Goal: Communication & Community: Connect with others

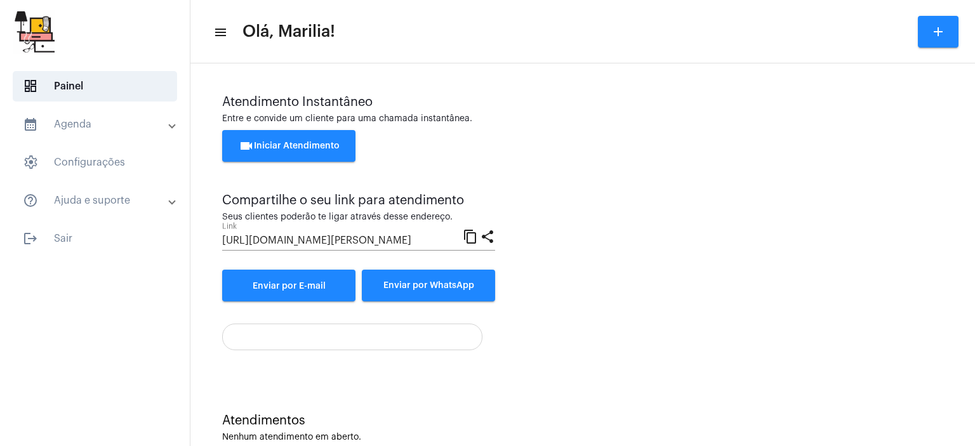
scroll to position [28, 0]
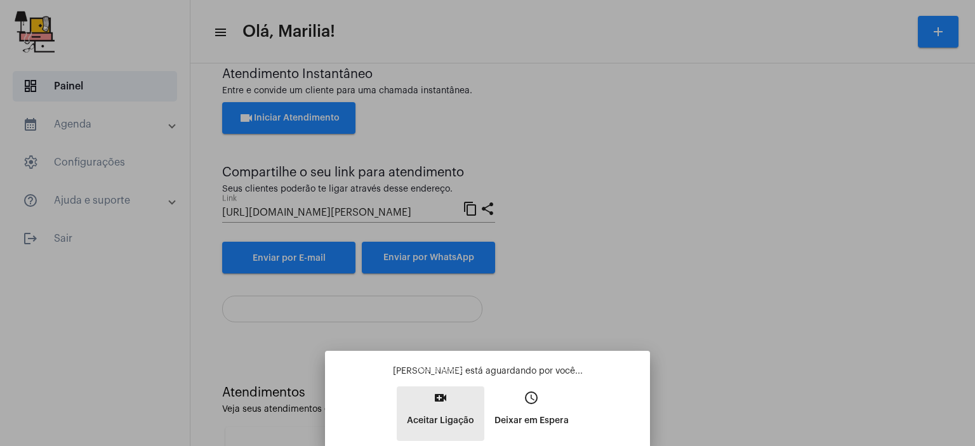
click at [433, 388] on button "video_call Aceitar Ligação" at bounding box center [441, 413] width 88 height 55
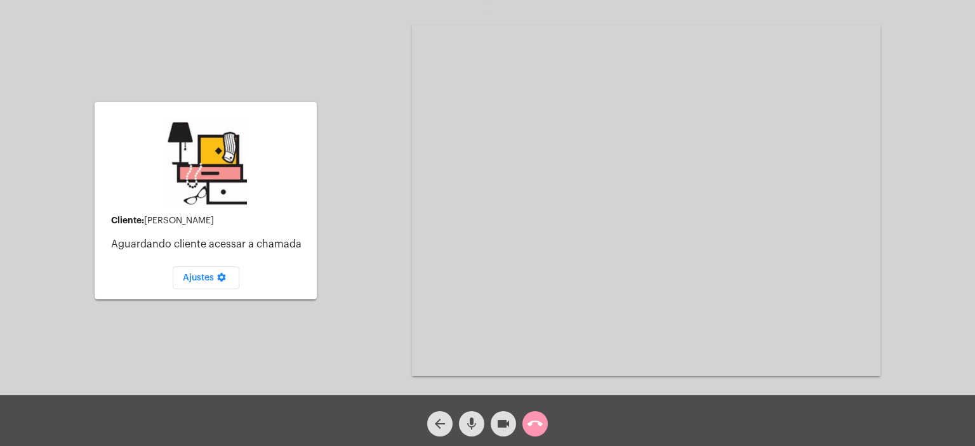
click at [433, 431] on mat-icon "arrow_back" at bounding box center [439, 423] width 15 height 15
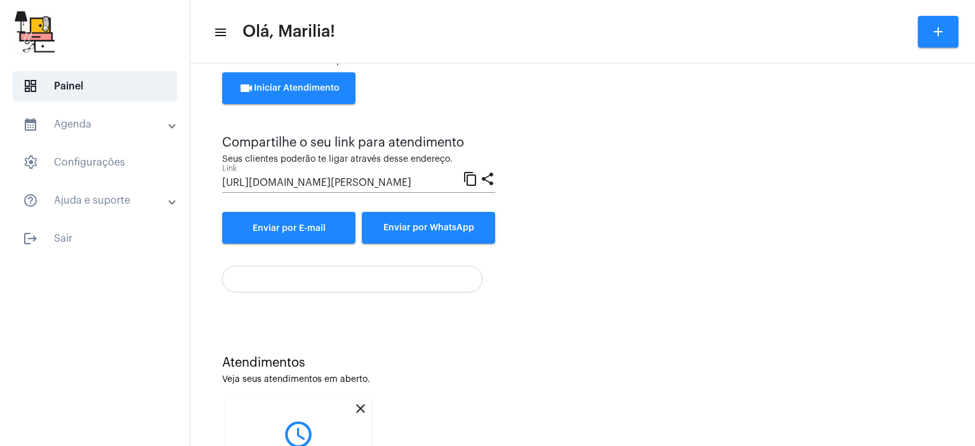
scroll to position [147, 0]
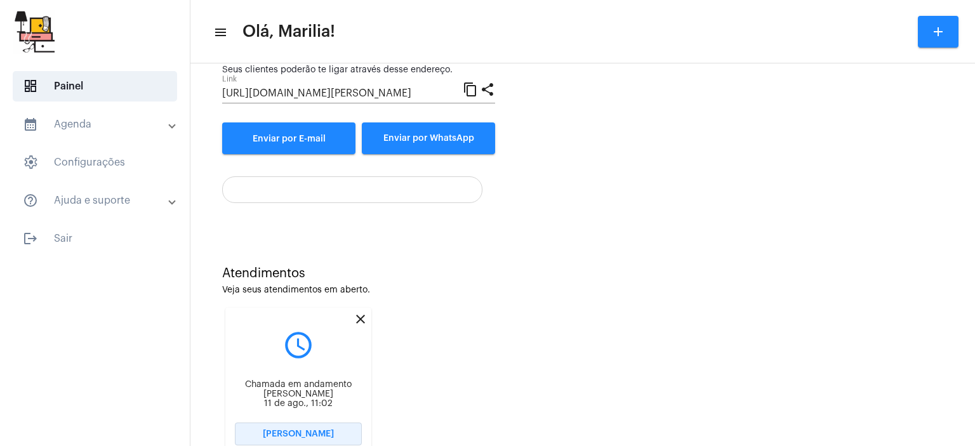
click at [285, 430] on span "[PERSON_NAME]" at bounding box center [298, 434] width 71 height 9
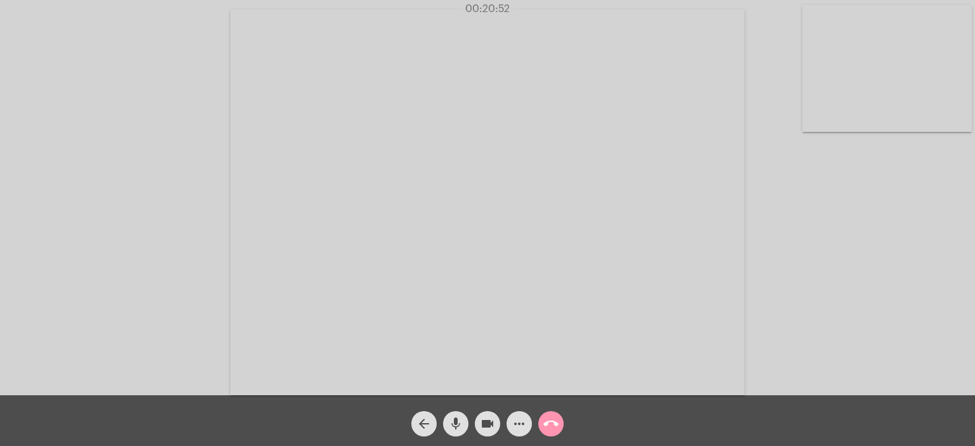
click at [909, 60] on video at bounding box center [886, 68] width 169 height 127
click at [160, 235] on video at bounding box center [181, 201] width 169 height 127
click at [454, 423] on mat-icon "mic" at bounding box center [455, 423] width 15 height 15
click at [458, 419] on mat-icon "mic_off" at bounding box center [455, 423] width 15 height 15
click at [458, 419] on mat-icon "mic" at bounding box center [455, 423] width 15 height 15
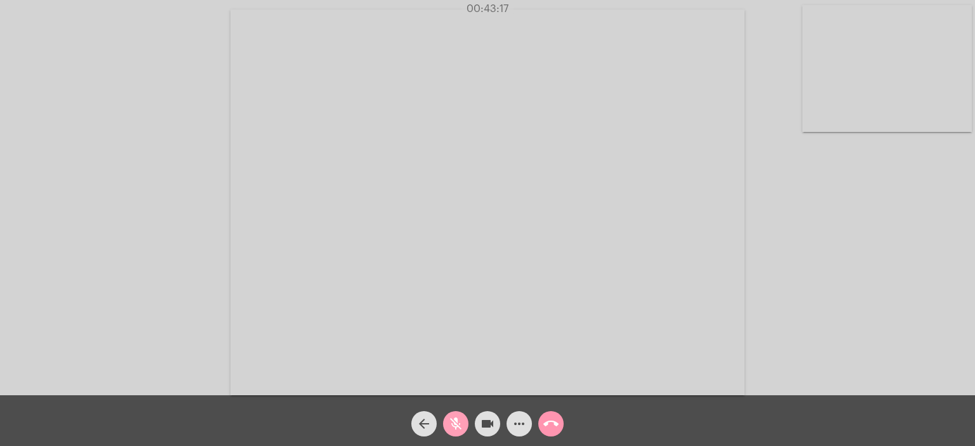
click at [452, 418] on mat-icon "mic_off" at bounding box center [455, 423] width 15 height 15
click at [452, 418] on mat-icon "mic" at bounding box center [455, 423] width 15 height 15
click at [452, 418] on mat-icon "mic_off" at bounding box center [455, 423] width 15 height 15
